Goal: Information Seeking & Learning: Understand process/instructions

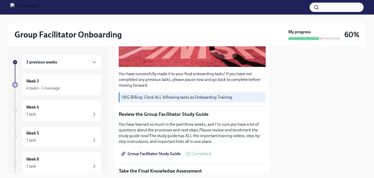
scroll to position [156, 0]
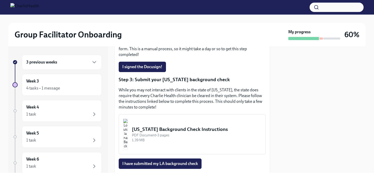
scroll to position [115, 0]
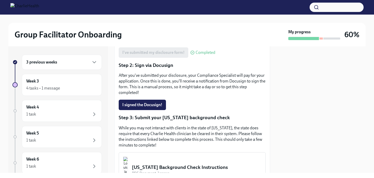
click at [171, 165] on div "Louisiana Background Check Instructions" at bounding box center [196, 167] width 129 height 7
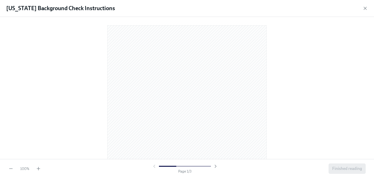
click at [40, 165] on div "100 % Page 1 / 3 Finished reading" at bounding box center [187, 168] width 374 height 19
click at [37, 169] on icon "button" at bounding box center [38, 168] width 5 height 5
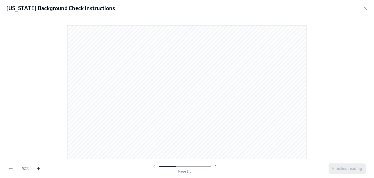
click at [37, 169] on icon "button" at bounding box center [38, 168] width 5 height 5
